Goal: Information Seeking & Learning: Learn about a topic

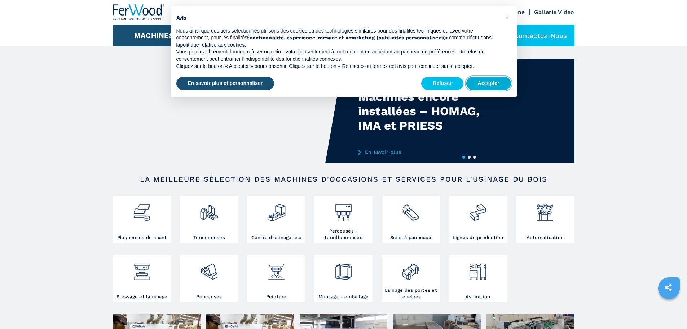
click at [490, 80] on button "Accepter" at bounding box center [488, 83] width 45 height 13
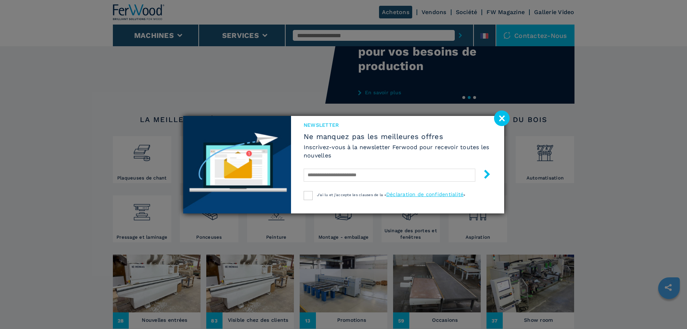
scroll to position [72, 0]
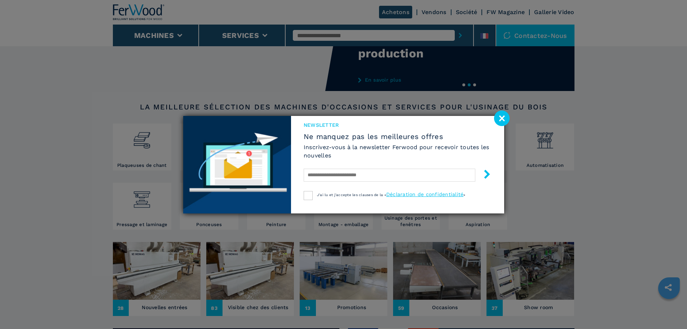
click at [502, 119] on image at bounding box center [502, 118] width 16 height 16
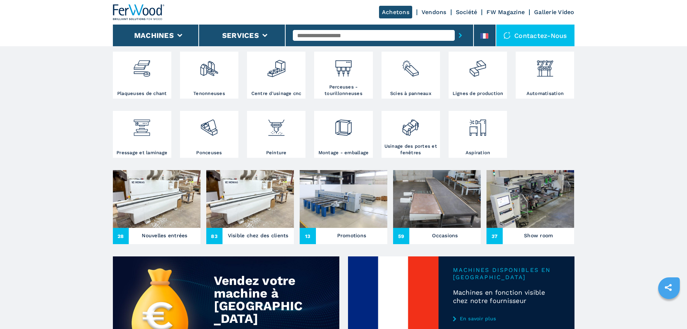
scroll to position [144, 0]
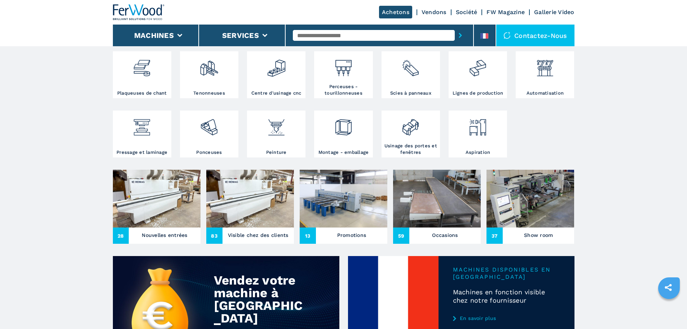
click at [442, 208] on img at bounding box center [437, 199] width 88 height 58
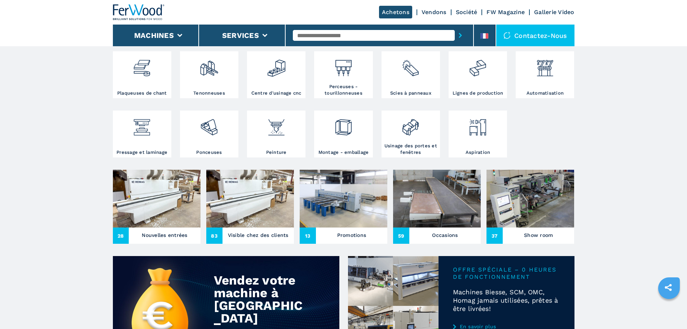
click at [430, 241] on div "Occasions" at bounding box center [444, 235] width 71 height 11
click at [434, 227] on img at bounding box center [437, 199] width 88 height 58
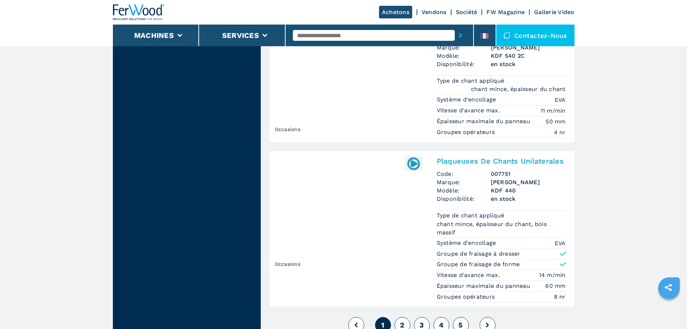
scroll to position [1731, 0]
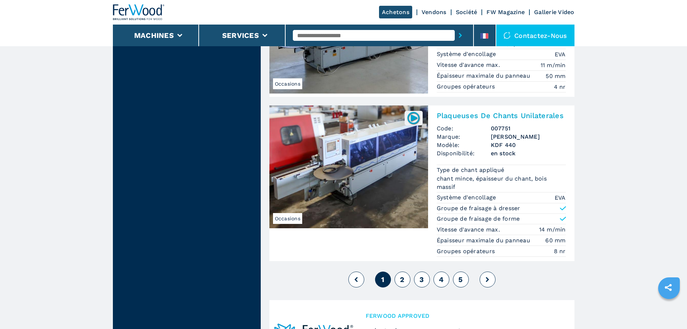
click at [487, 279] on icon at bounding box center [487, 279] width 3 height 5
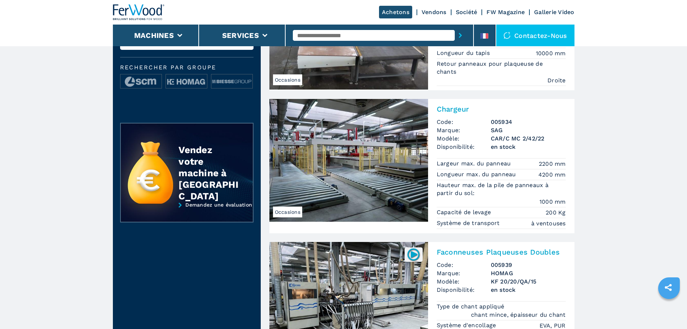
scroll to position [216, 0]
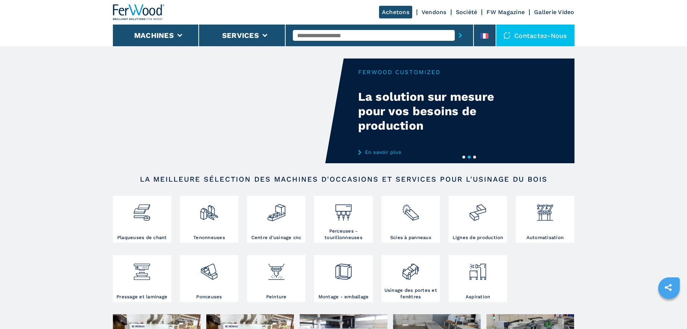
click at [541, 271] on ul "Plaqueuses de chant Tenonneuses Centre d'usinage cnc Perceuses - tourillonneuse…" at bounding box center [344, 254] width 470 height 118
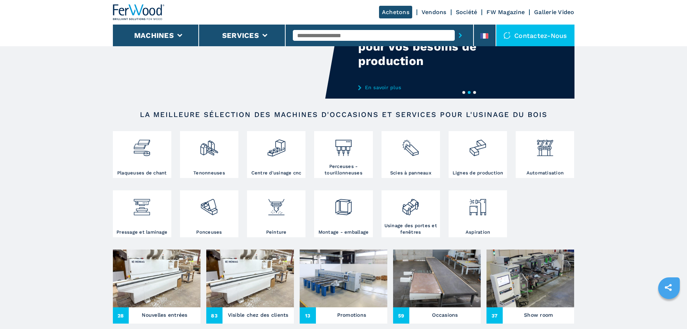
scroll to position [144, 0]
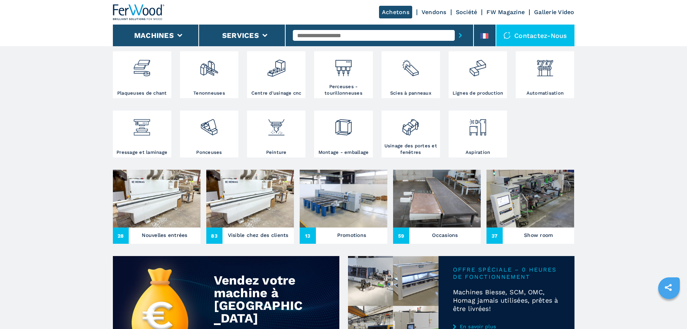
click at [284, 135] on img at bounding box center [276, 124] width 19 height 25
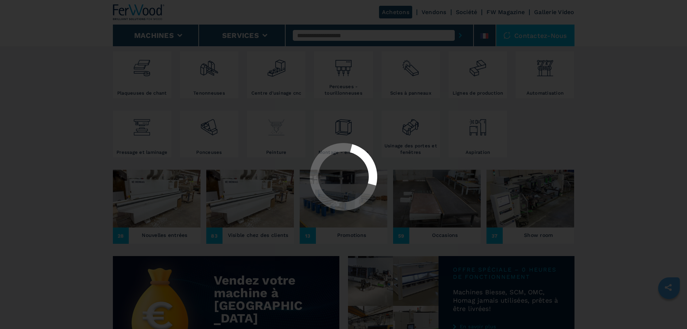
select select "********"
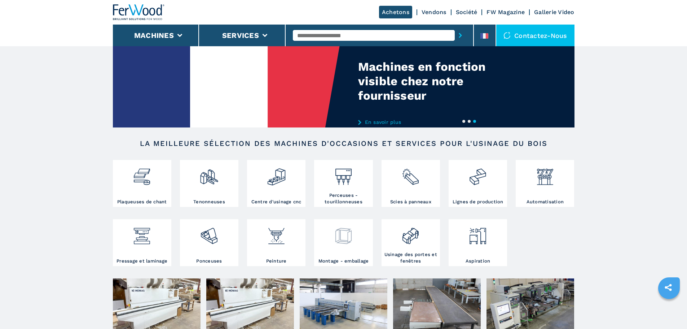
scroll to position [36, 0]
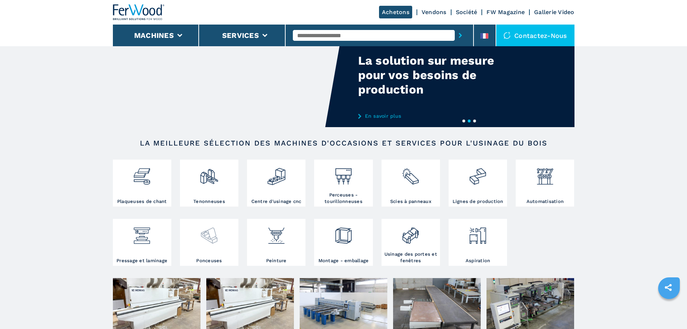
click at [211, 239] on img at bounding box center [208, 232] width 19 height 25
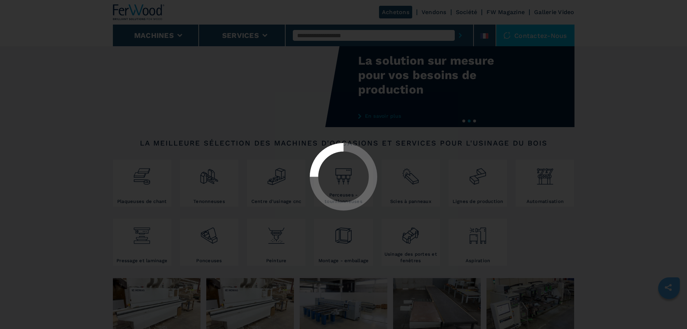
select select "*********"
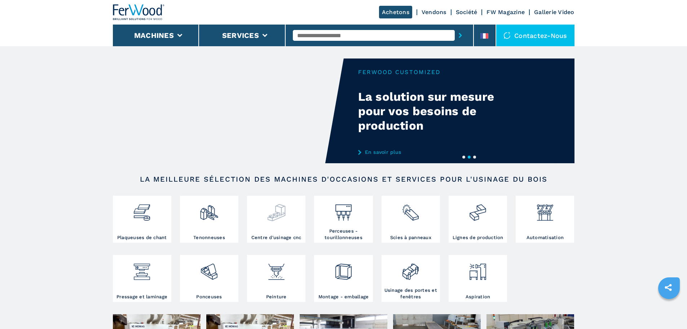
click at [275, 217] on img at bounding box center [276, 209] width 19 height 25
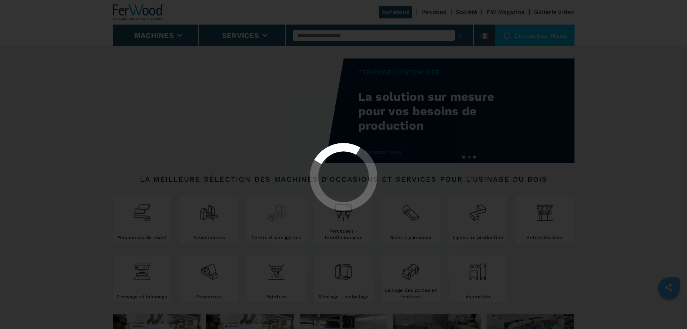
select select "**********"
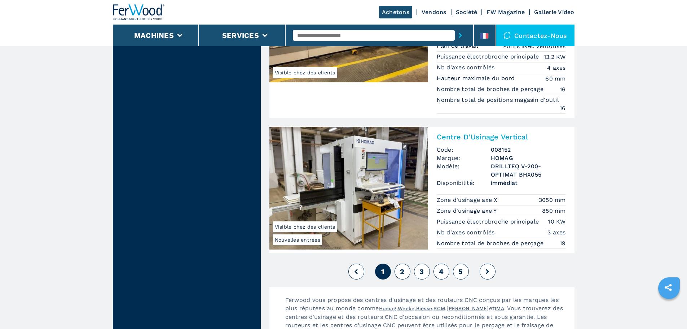
scroll to position [1731, 0]
click at [405, 274] on button "2" at bounding box center [403, 271] width 16 height 16
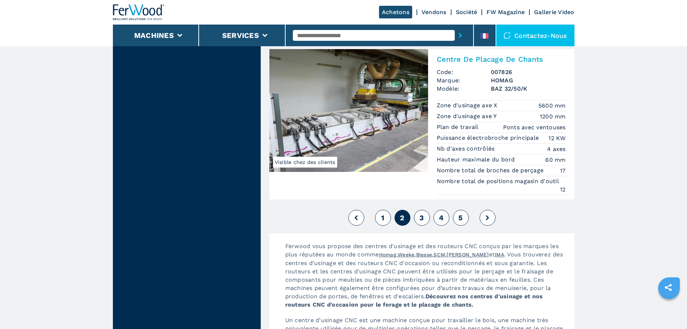
scroll to position [1876, 0]
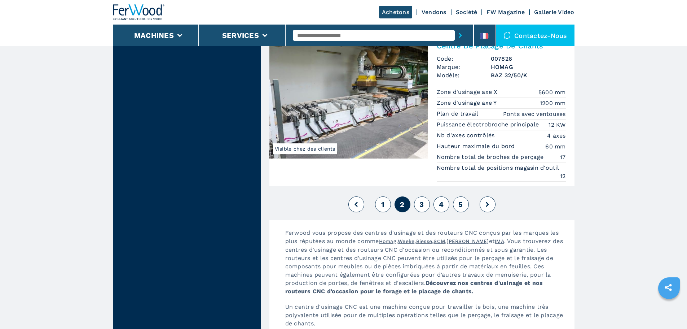
click at [423, 207] on span "3" at bounding box center [421, 204] width 4 height 9
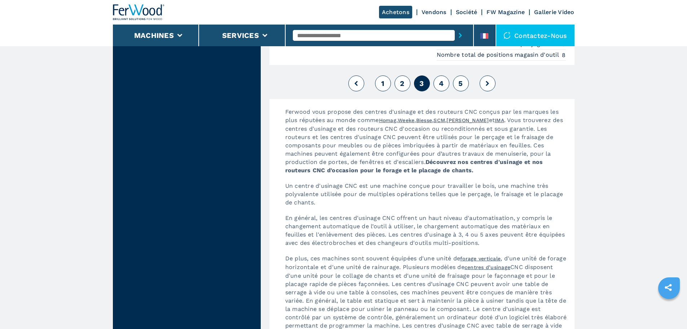
scroll to position [1900, 0]
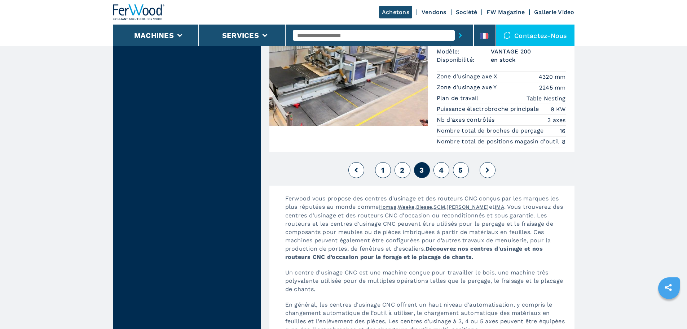
click at [438, 174] on button "4" at bounding box center [442, 170] width 16 height 16
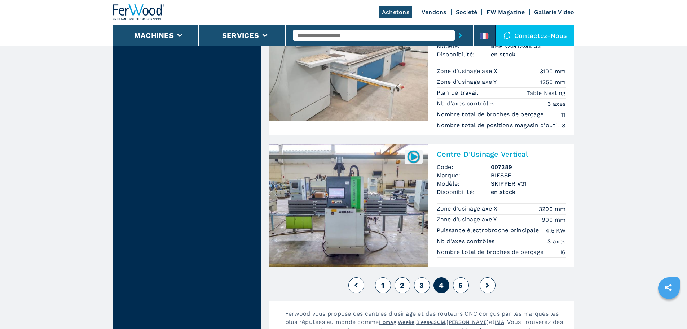
scroll to position [1767, 0]
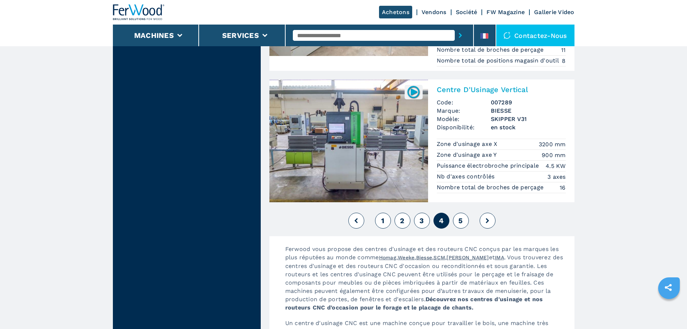
click at [463, 225] on button "5" at bounding box center [461, 220] width 16 height 16
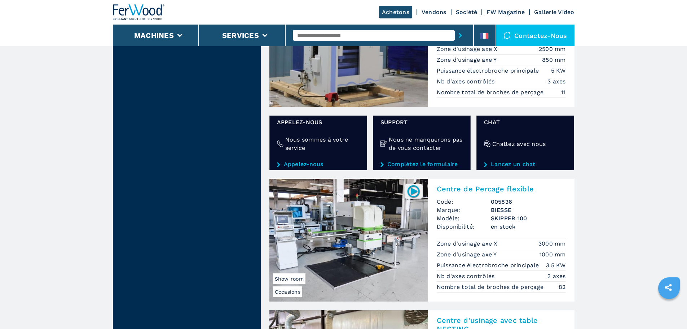
scroll to position [1371, 0]
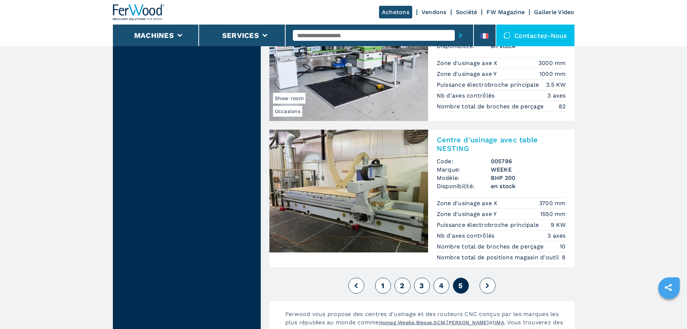
click at [485, 286] on button at bounding box center [488, 285] width 16 height 16
